Goal: Task Accomplishment & Management: Use online tool/utility

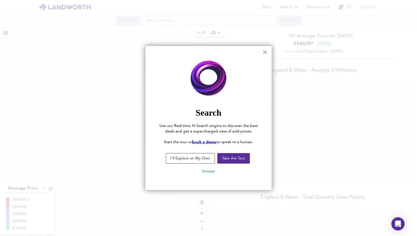
scroll to position [236, 417]
click at [264, 53] on button "×" at bounding box center [264, 52] width 5 height 9
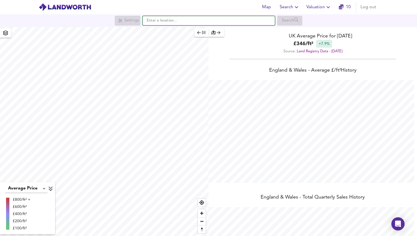
click at [231, 24] on input "text" at bounding box center [209, 20] width 132 height 9
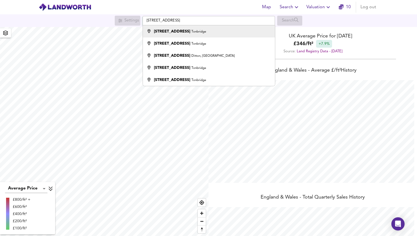
click at [233, 35] on li "[STREET_ADDRESS]" at bounding box center [209, 31] width 132 height 12
type input "[STREET_ADDRESS]"
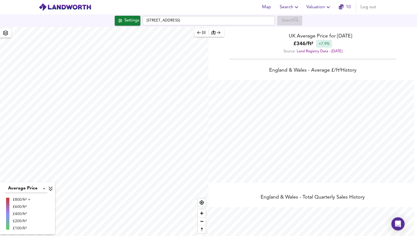
checkbox input "false"
checkbox input "true"
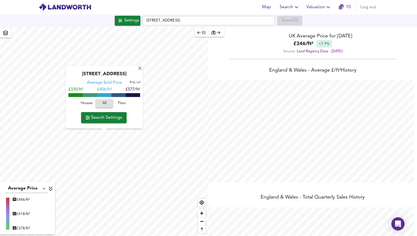
click at [318, 8] on span "Valuation" at bounding box center [318, 7] width 25 height 8
click at [319, 22] on li "New Valuation Report" at bounding box center [319, 20] width 66 height 10
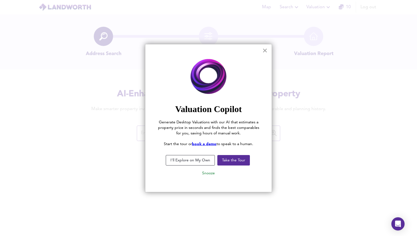
click at [267, 52] on button "×" at bounding box center [264, 50] width 5 height 9
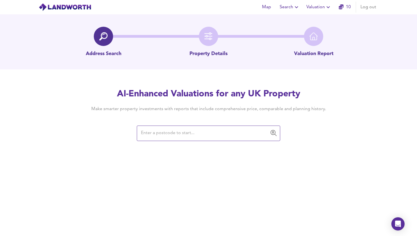
click at [213, 130] on input "text" at bounding box center [204, 133] width 130 height 10
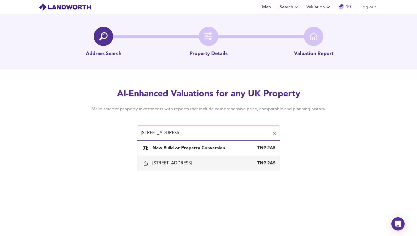
click at [240, 164] on div "[STREET_ADDRESS]" at bounding box center [214, 164] width 123 height 6
type input "[STREET_ADDRESS]"
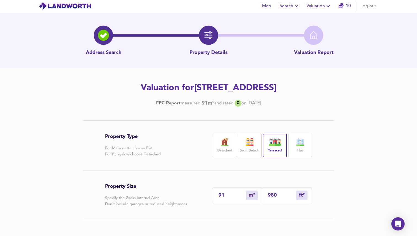
scroll to position [80, 0]
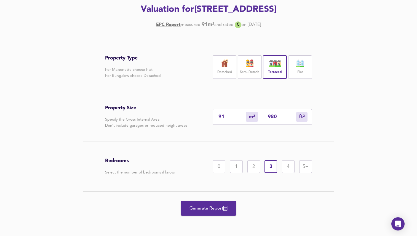
drag, startPoint x: 209, startPoint y: 208, endPoint x: 344, endPoint y: 7, distance: 242.1
click at [345, 7] on div "Address Search Property Details Valuation Report Valuation for [STREET_ADDRESS]…" at bounding box center [208, 86] width 417 height 302
click at [215, 212] on button "Generate Report" at bounding box center [208, 208] width 55 height 15
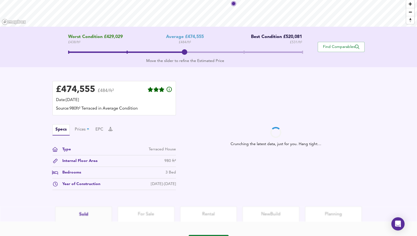
scroll to position [117, 0]
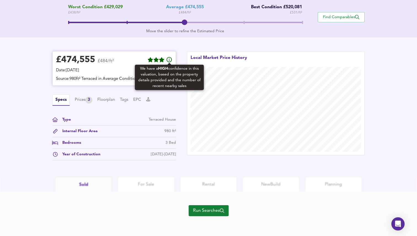
click at [170, 59] on icon at bounding box center [169, 60] width 7 height 7
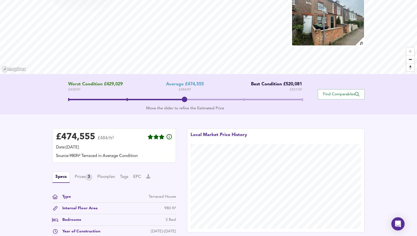
scroll to position [0, 0]
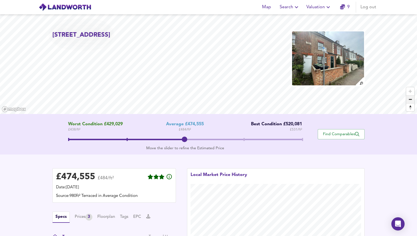
click at [412, 102] on span "Zoom out" at bounding box center [410, 100] width 8 height 8
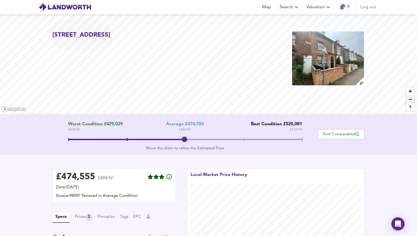
click at [412, 102] on span "Zoom out" at bounding box center [410, 100] width 8 height 8
click at [412, 101] on span "Zoom out" at bounding box center [410, 100] width 8 height 8
